Goal: Find specific page/section: Find specific page/section

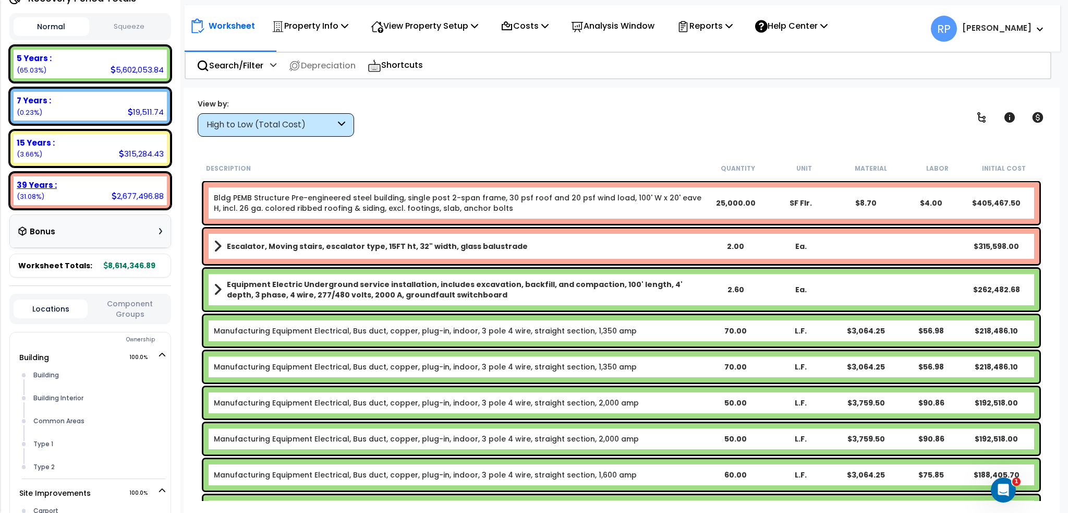
scroll to position [274, 0]
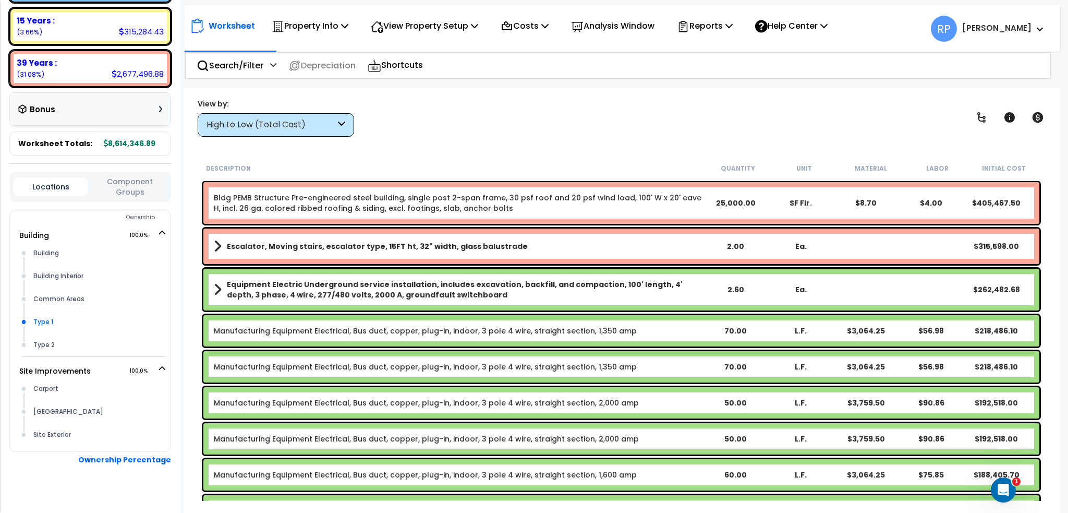
click at [62, 315] on div "Type 1" at bounding box center [98, 321] width 135 height 13
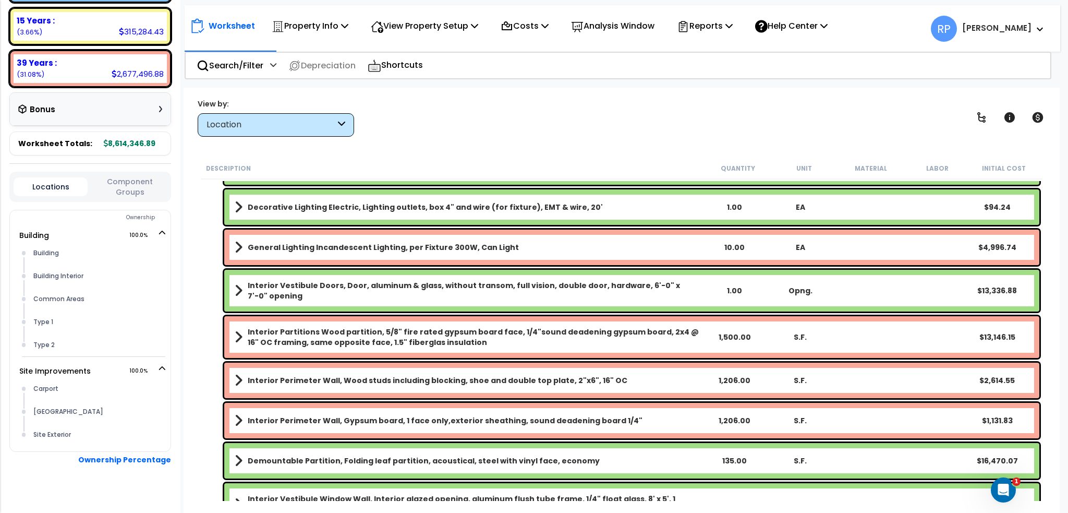
scroll to position [104, 0]
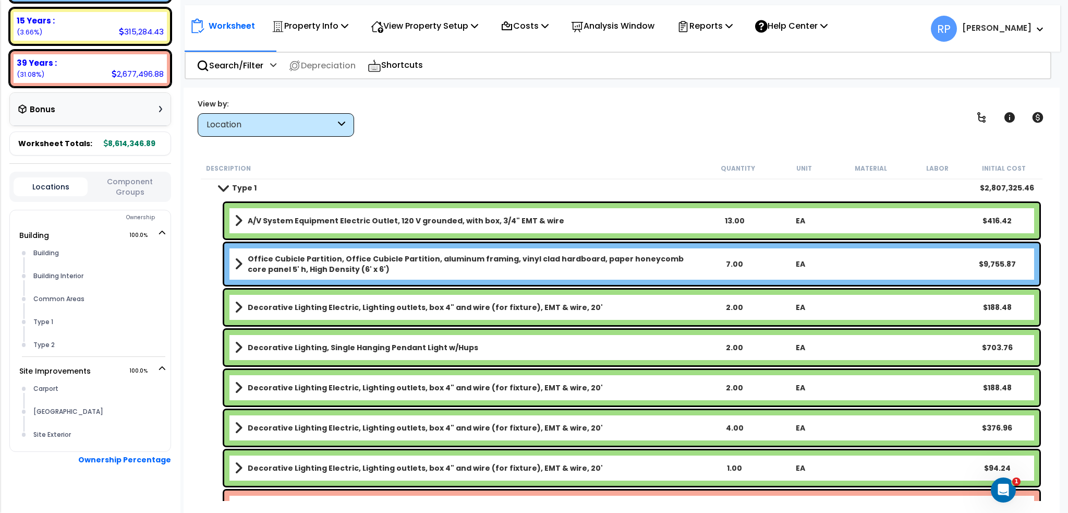
click at [310, 122] on div "Location" at bounding box center [271, 125] width 129 height 12
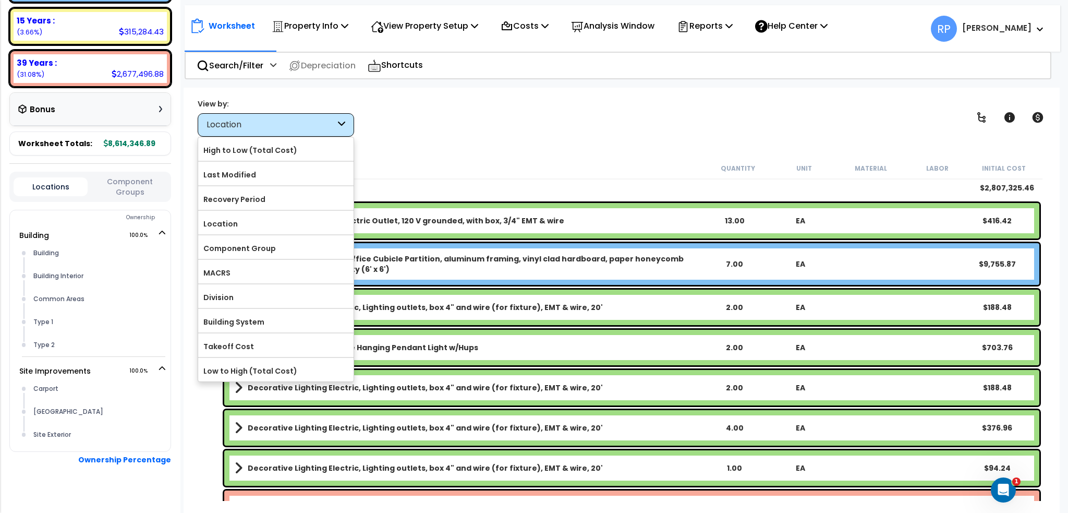
click at [310, 122] on div "Location" at bounding box center [271, 125] width 129 height 12
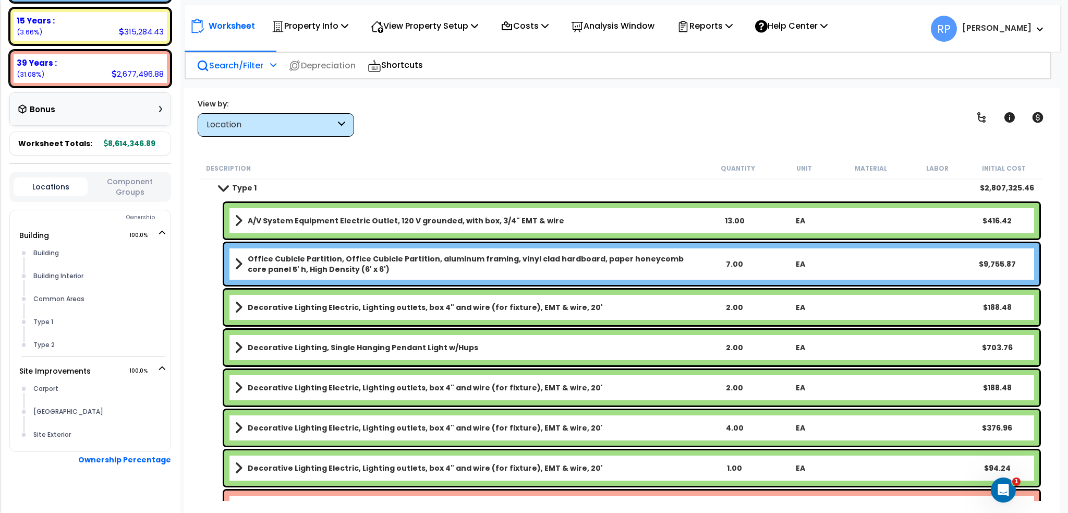
click at [236, 63] on p "Search/Filter" at bounding box center [230, 65] width 67 height 14
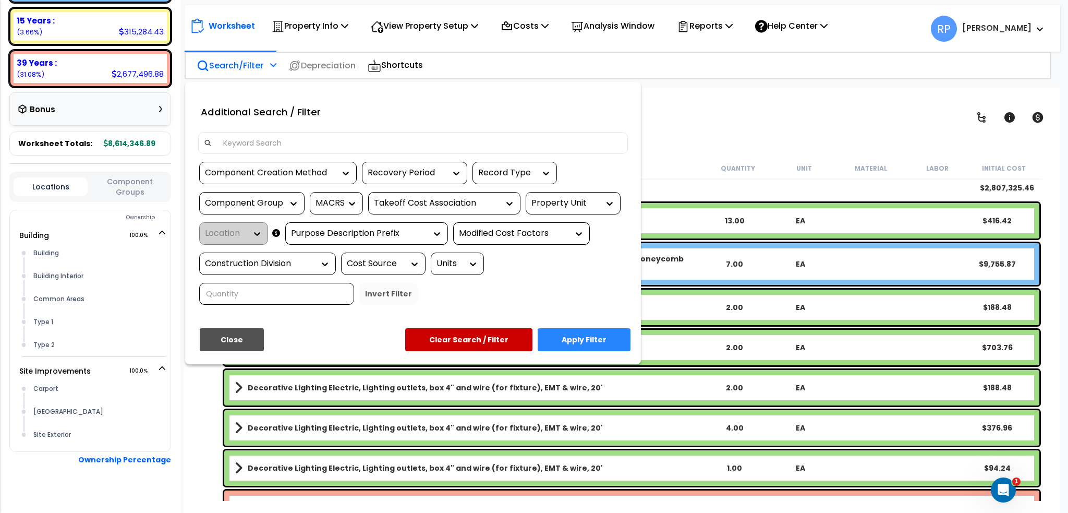
click at [302, 141] on input at bounding box center [419, 143] width 405 height 16
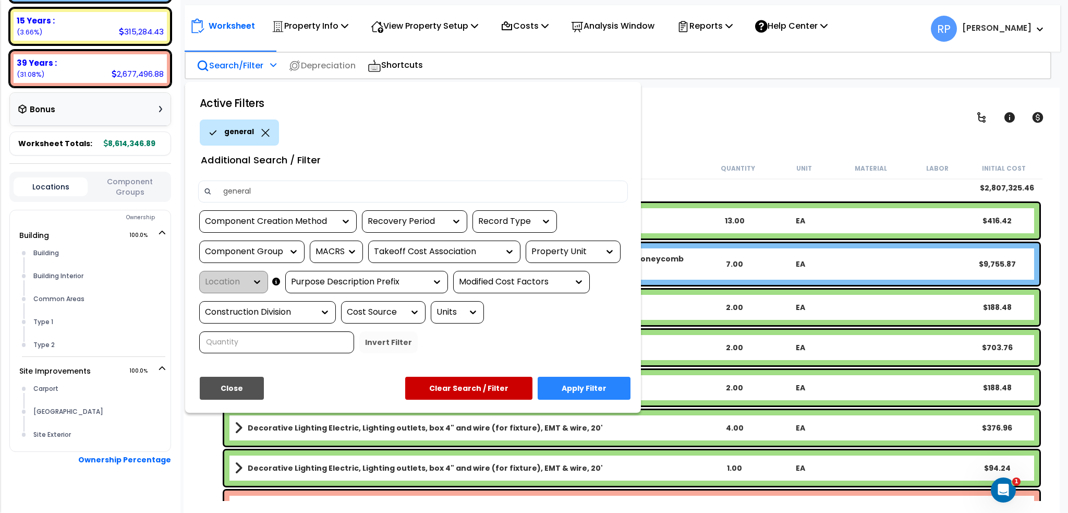
type input "general"
click at [577, 394] on button "Apply Filter" at bounding box center [584, 388] width 93 height 23
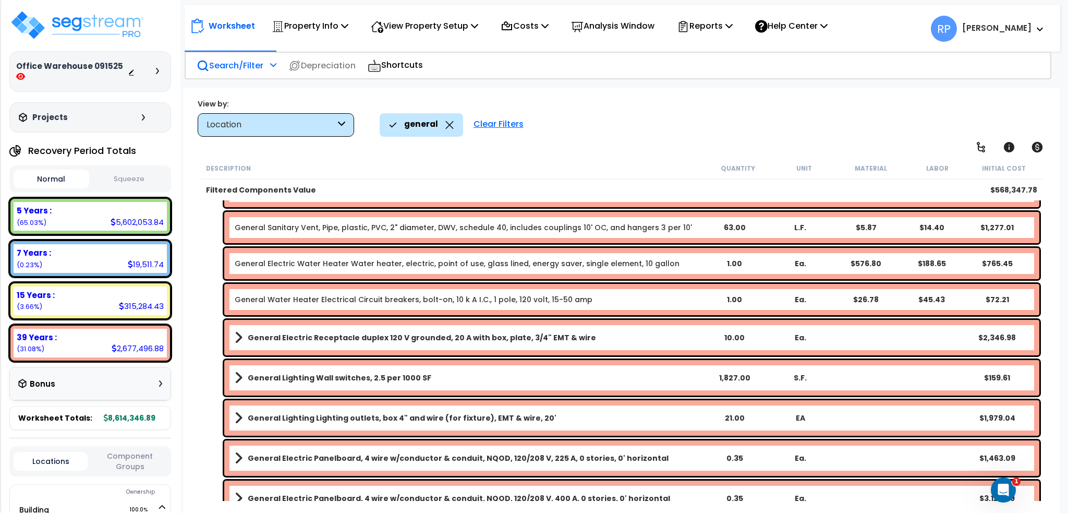
scroll to position [209, 0]
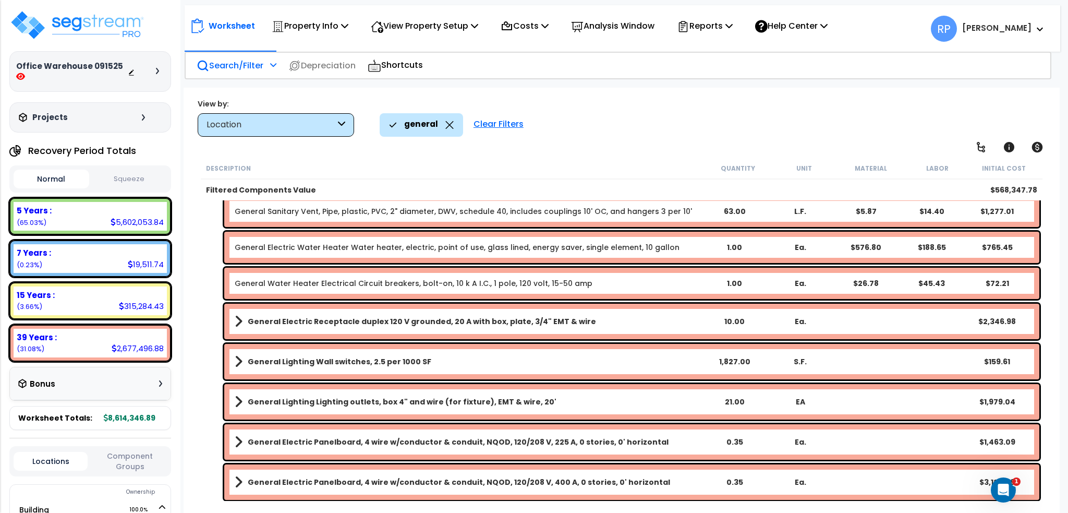
click at [114, 450] on button "Component Groups" at bounding box center [130, 461] width 74 height 22
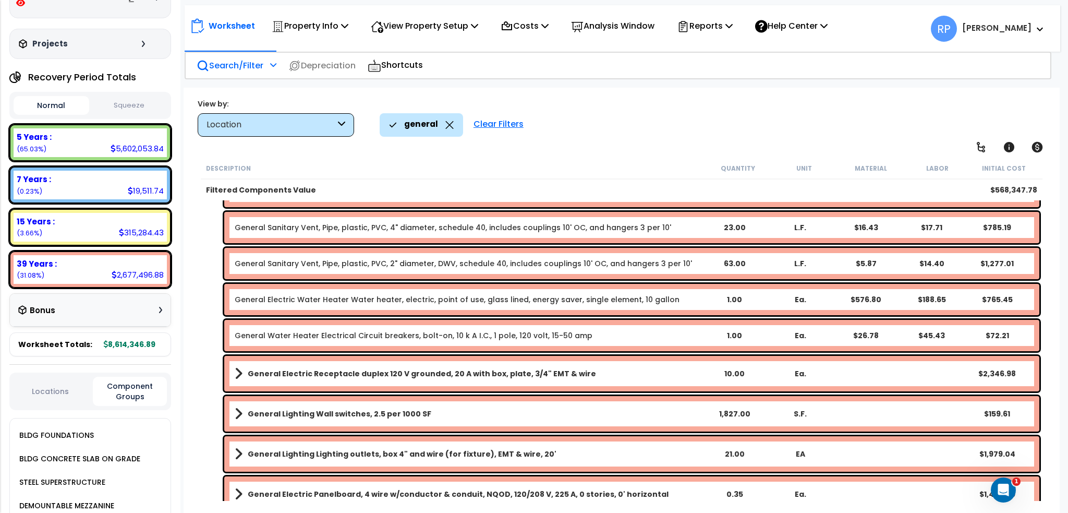
scroll to position [0, 0]
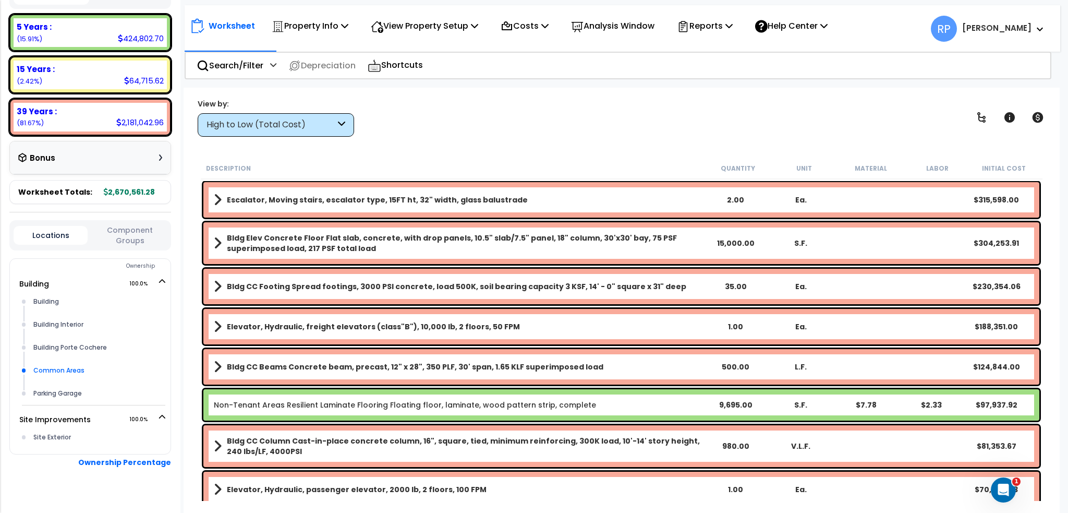
scroll to position [187, 0]
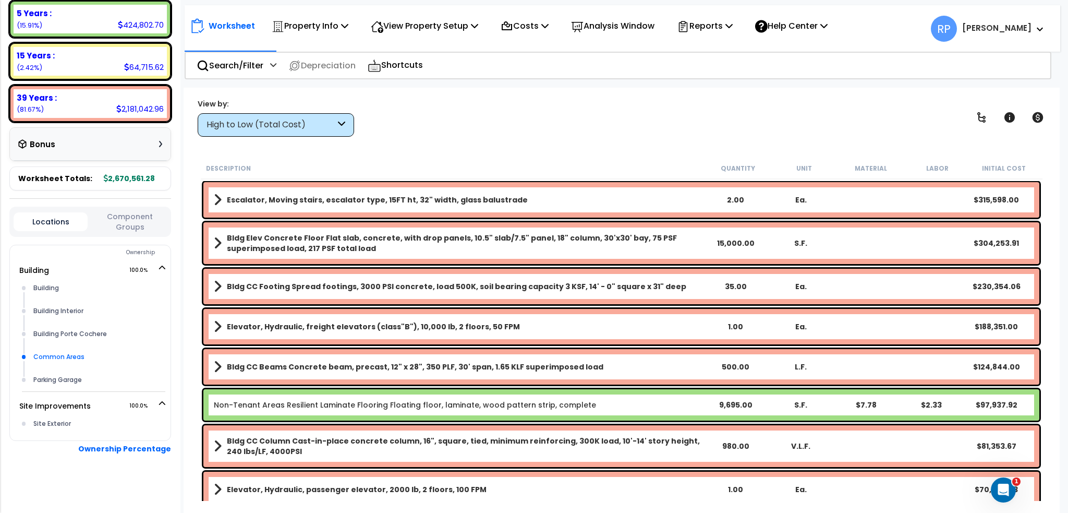
click at [83, 354] on div "Common Areas" at bounding box center [98, 356] width 135 height 13
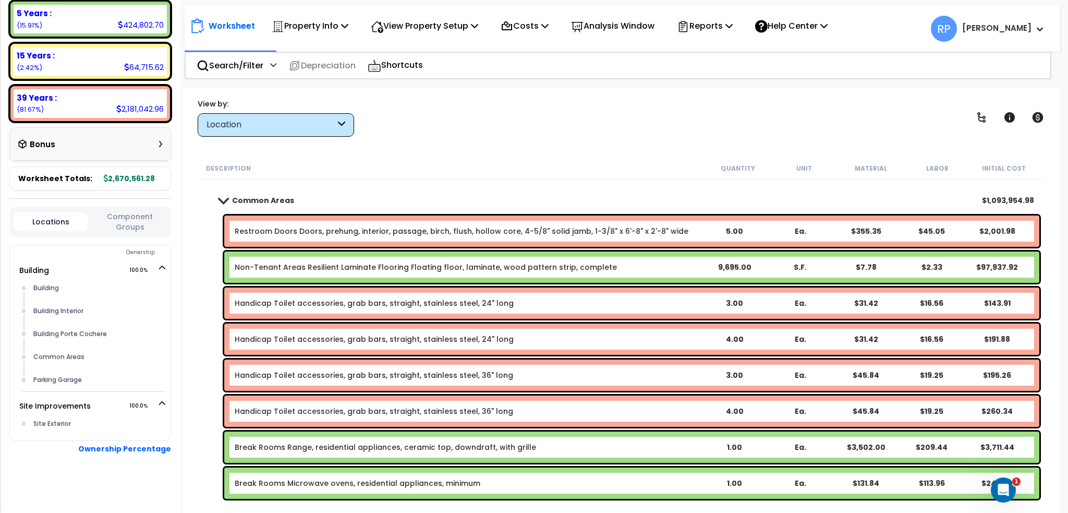
scroll to position [52, 0]
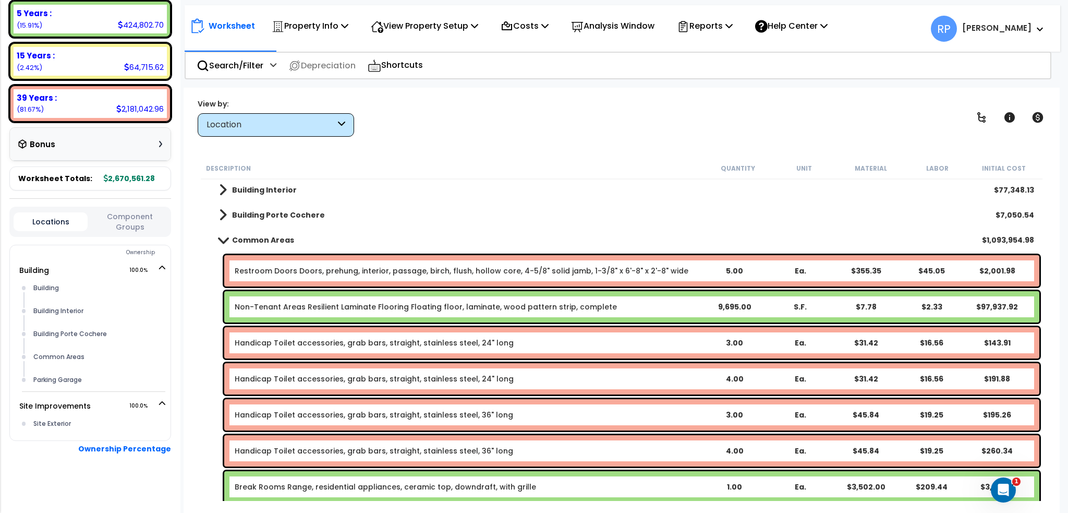
click at [267, 235] on b "Common Areas" at bounding box center [263, 240] width 62 height 10
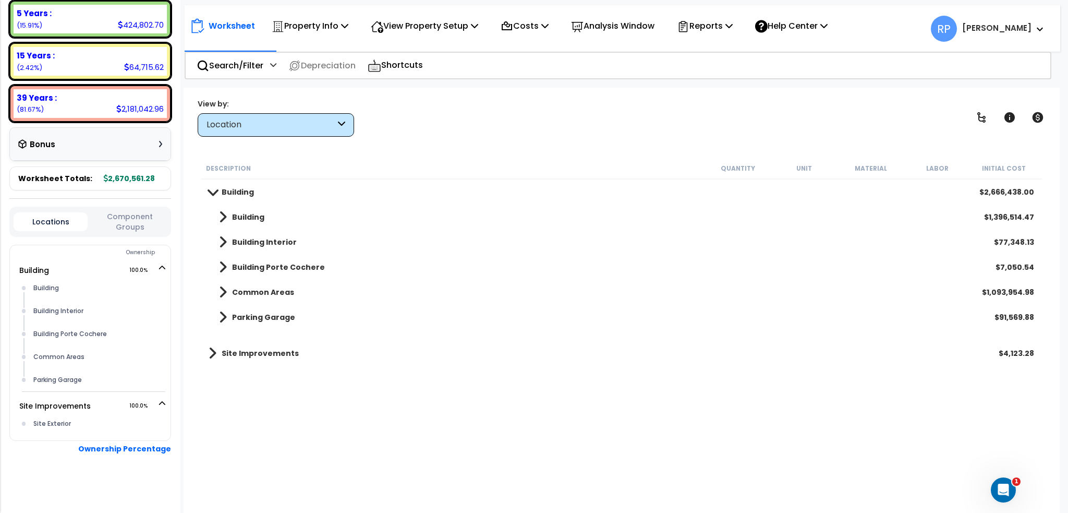
scroll to position [0, 0]
